Goal: Task Accomplishment & Management: Use online tool/utility

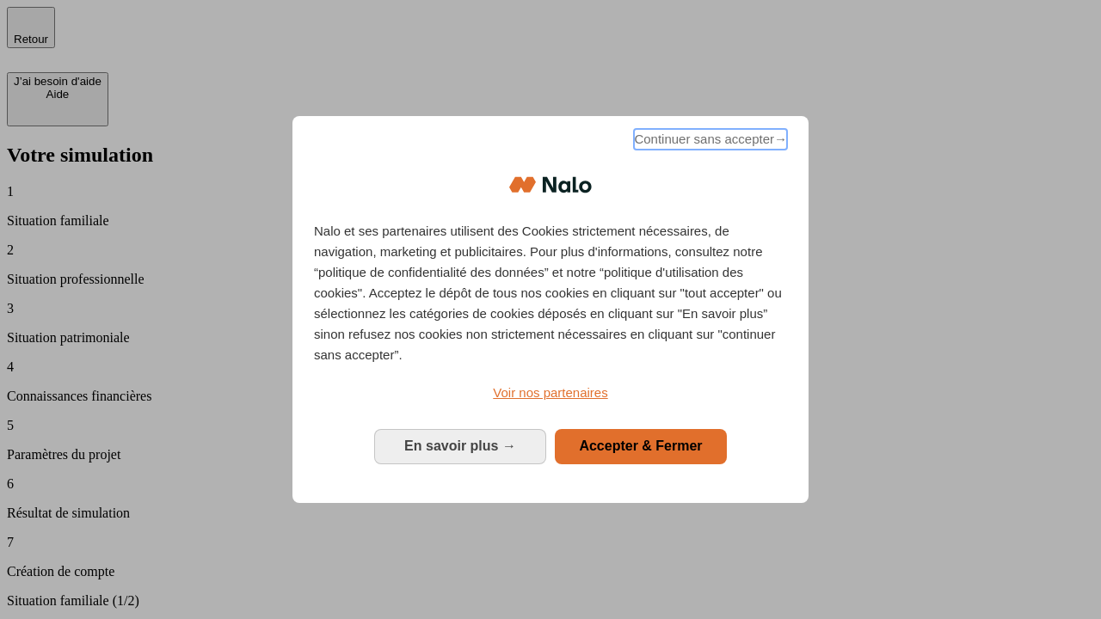
click at [709, 142] on span "Continuer sans accepter →" at bounding box center [710, 139] width 153 height 21
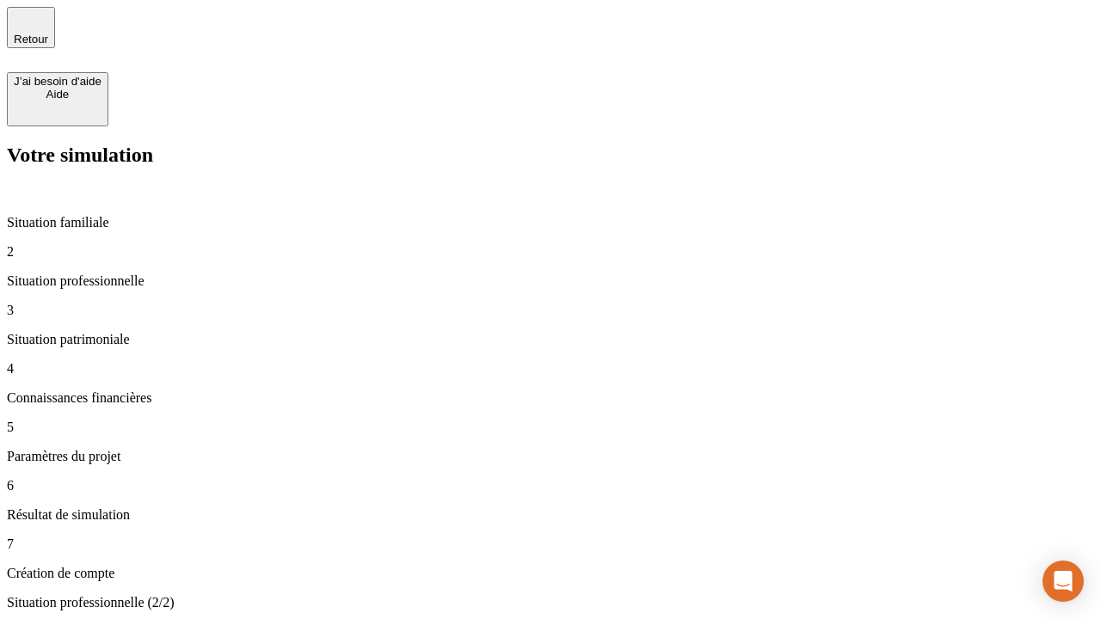
type input "30 000"
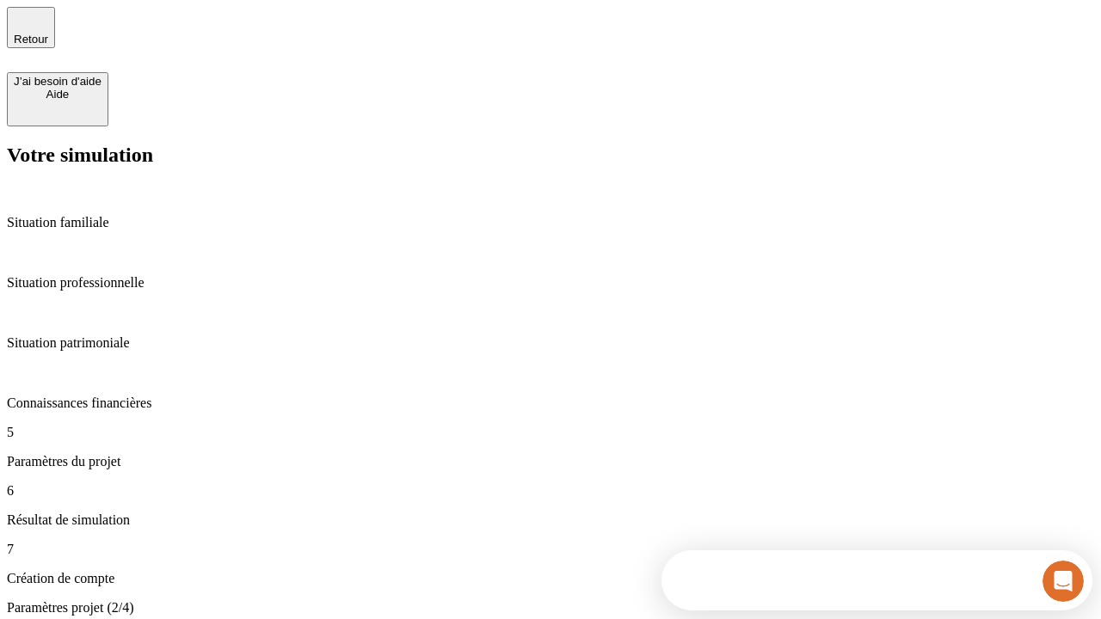
type input "25"
type input "1 000"
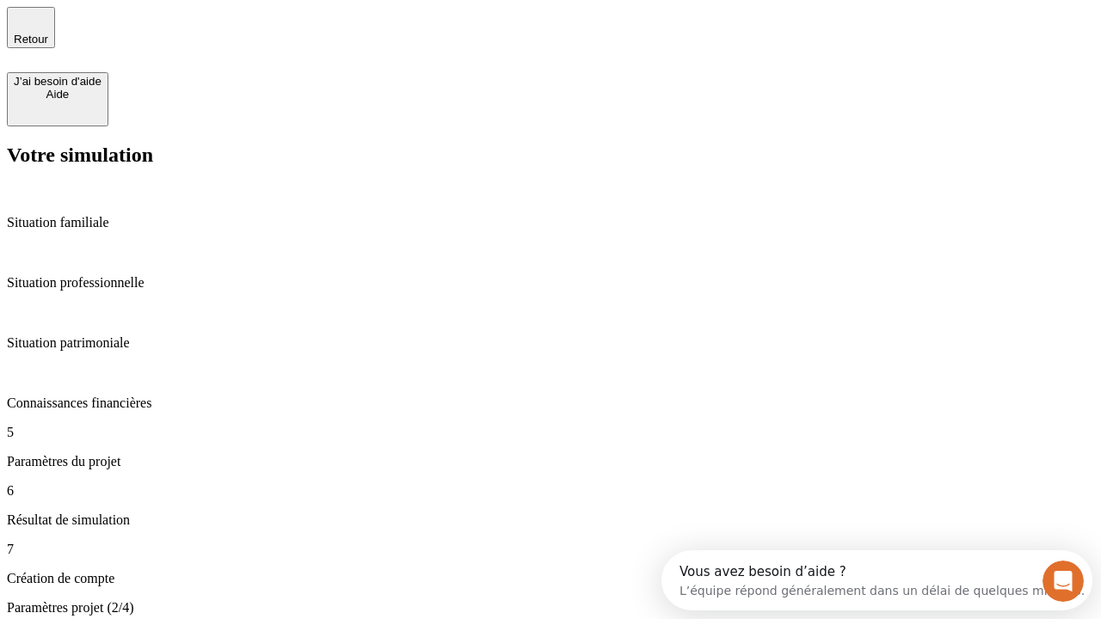
type input "640"
